Goal: Information Seeking & Learning: Find specific page/section

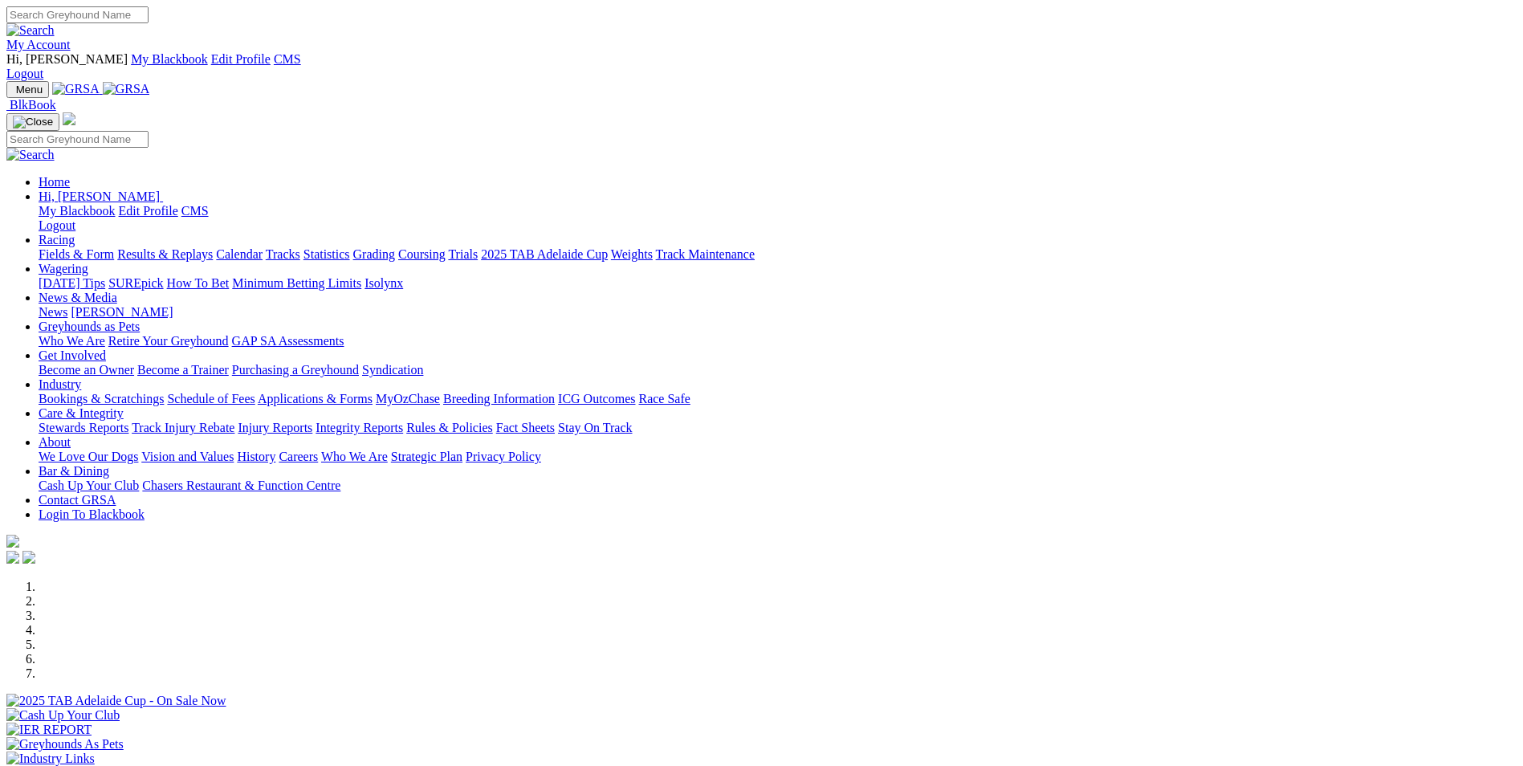
click at [75, 233] on link "Racing" at bounding box center [57, 240] width 36 height 14
click at [263, 247] on link "Calendar" at bounding box center [239, 254] width 47 height 14
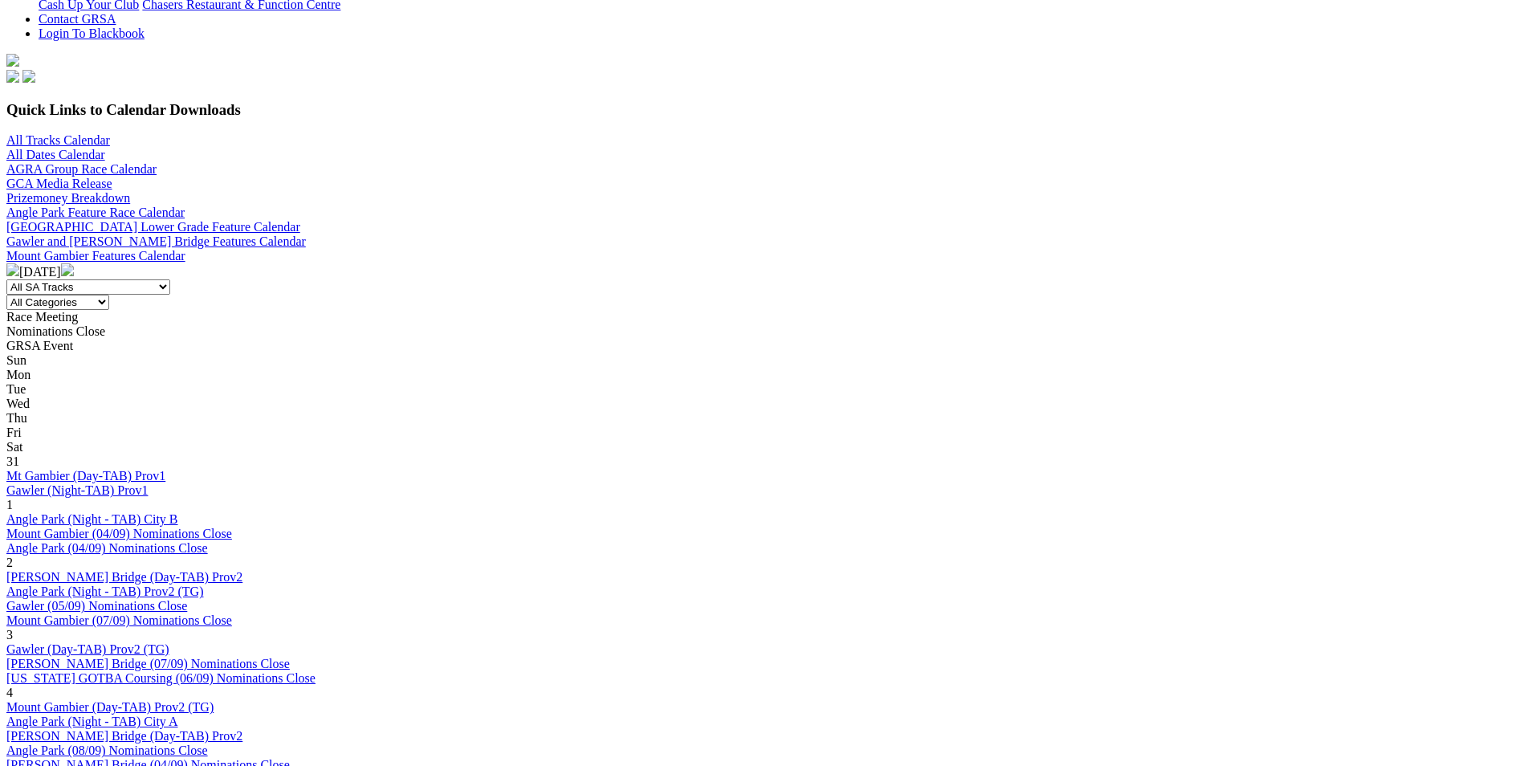
scroll to position [482, 0]
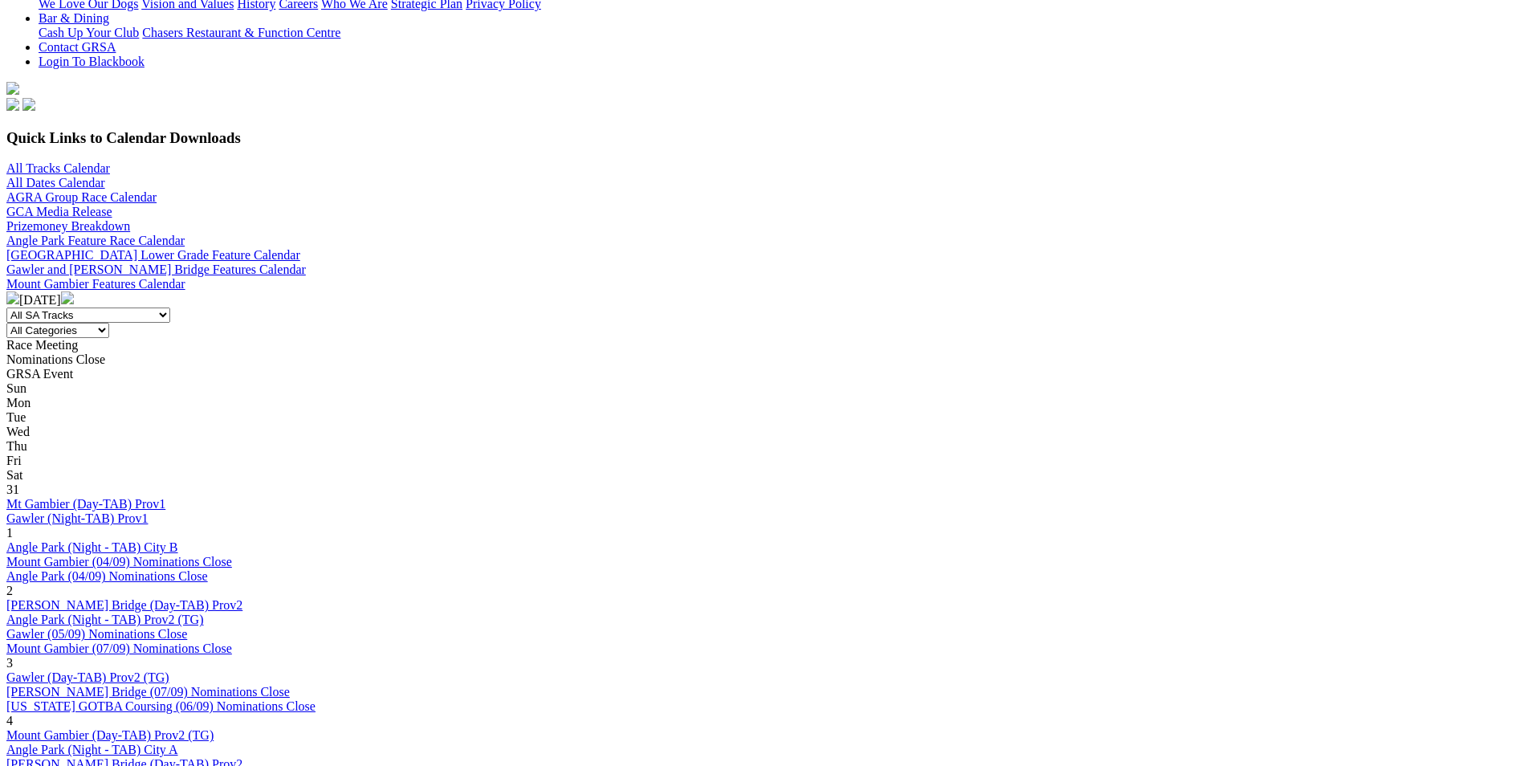
click at [290, 685] on link "Murray Bridge (07/09) Nominations Close" at bounding box center [147, 692] width 283 height 14
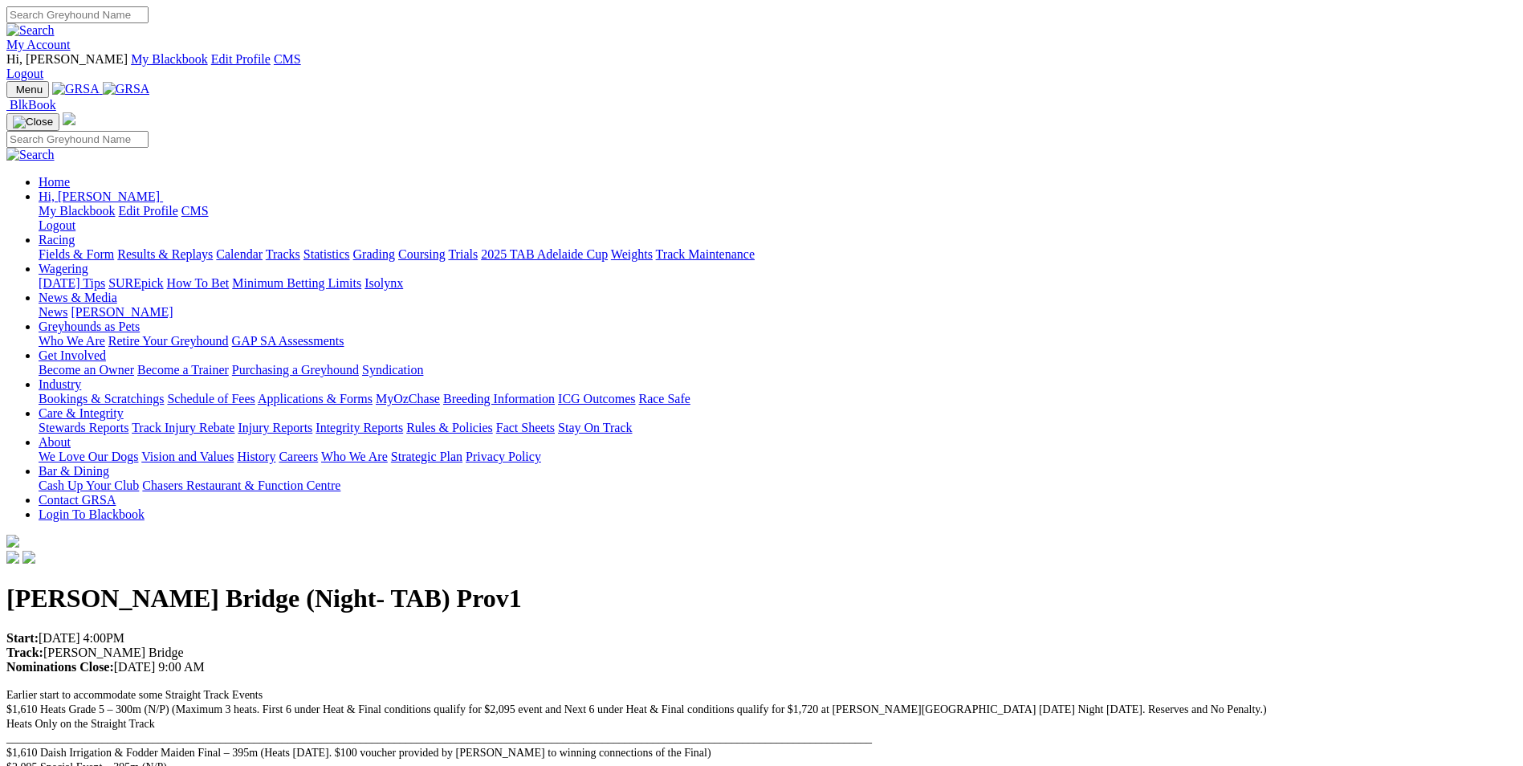
click at [150, 82] on img at bounding box center [126, 89] width 47 height 14
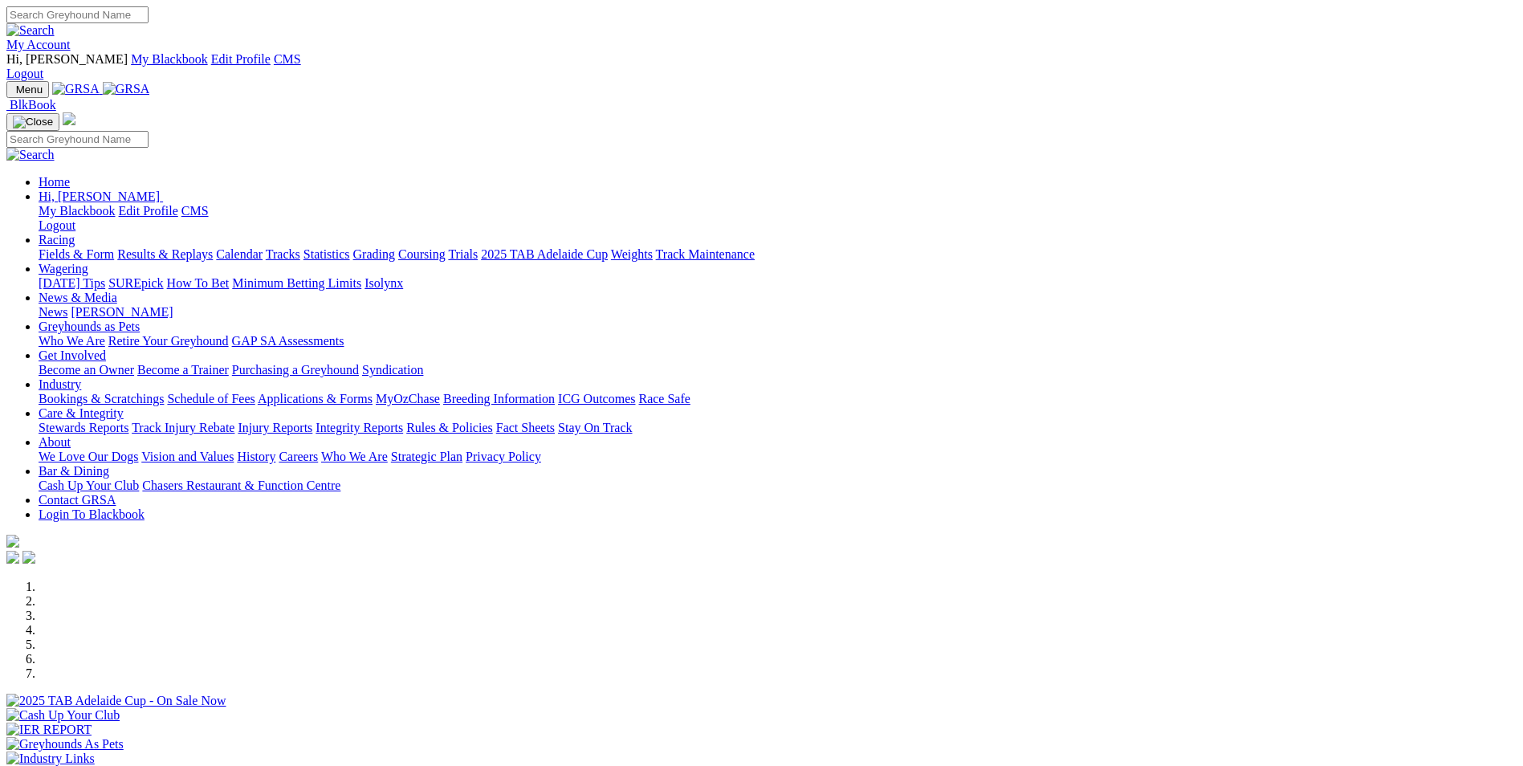
click at [75, 233] on link "Racing" at bounding box center [57, 240] width 36 height 14
click at [150, 82] on img at bounding box center [126, 89] width 47 height 14
click at [75, 233] on link "Racing" at bounding box center [57, 240] width 36 height 14
click at [150, 82] on img at bounding box center [126, 89] width 47 height 14
click at [263, 247] on link "Calendar" at bounding box center [239, 254] width 47 height 14
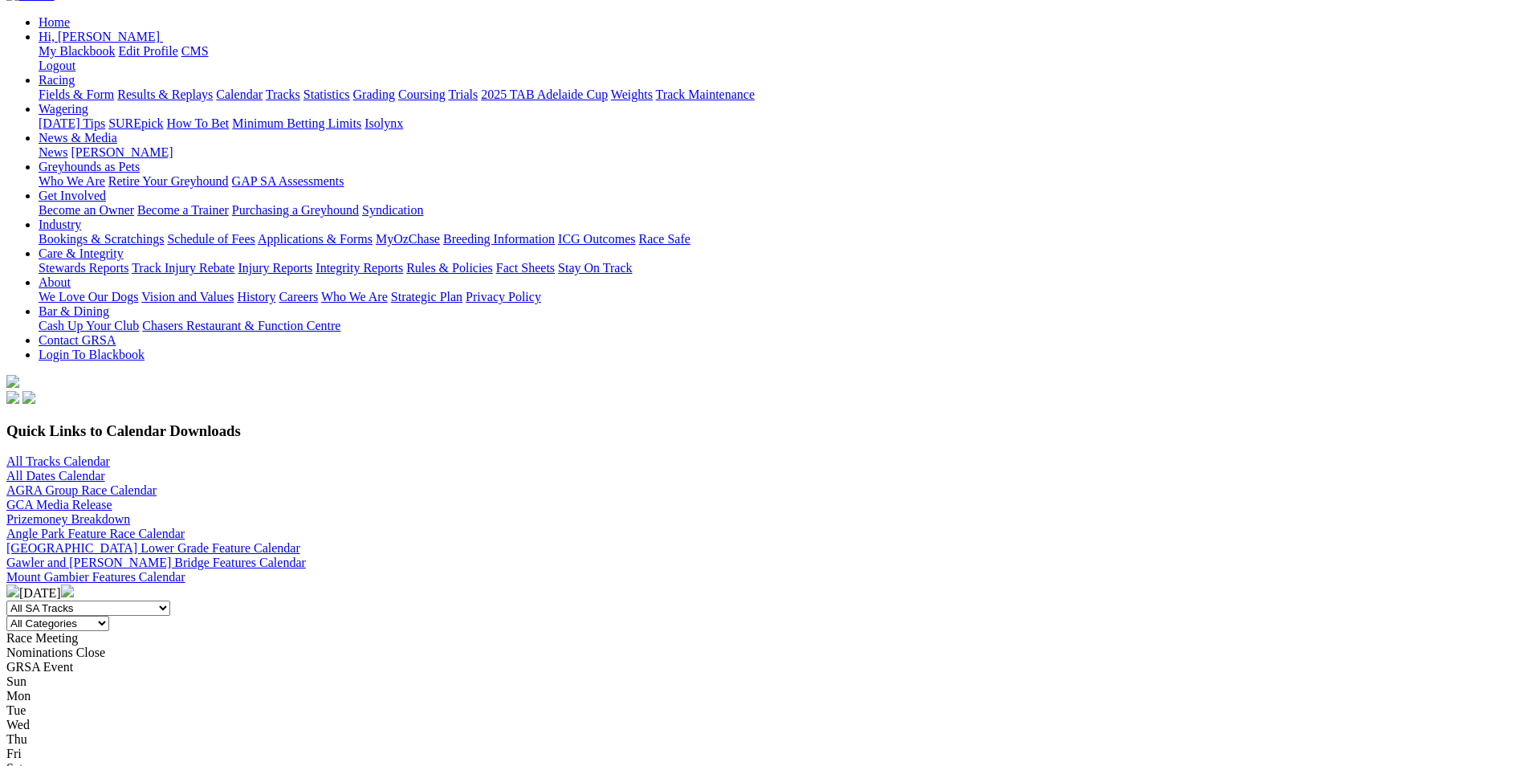
scroll to position [241, 0]
